Goal: Navigation & Orientation: Find specific page/section

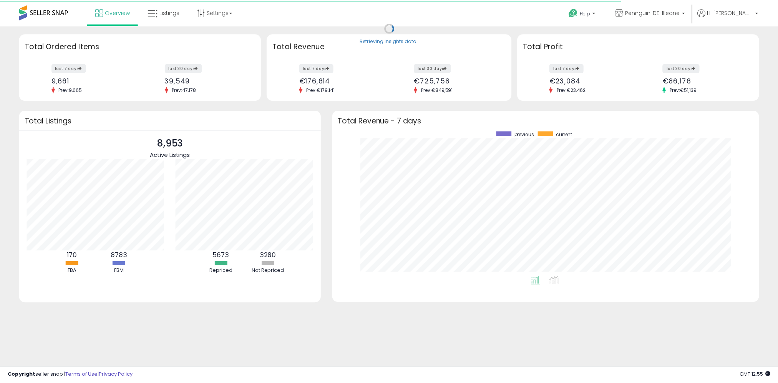
scroll to position [384196, 383930]
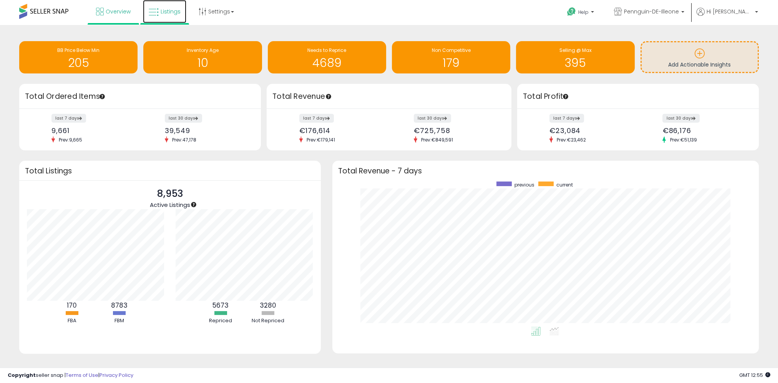
click at [183, 17] on link "Listings" at bounding box center [164, 11] width 43 height 23
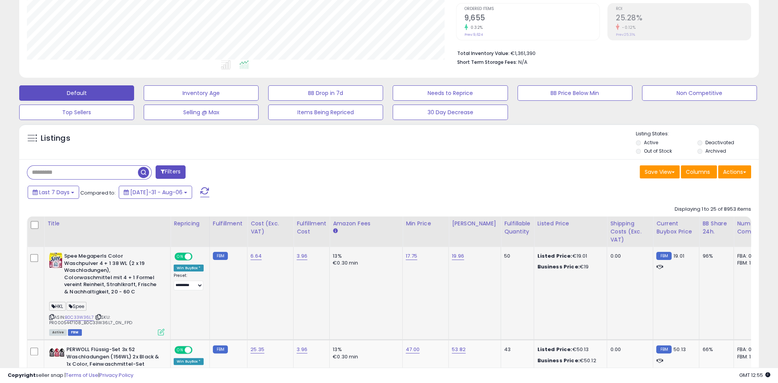
scroll to position [143, 0]
